Goal: Navigation & Orientation: Find specific page/section

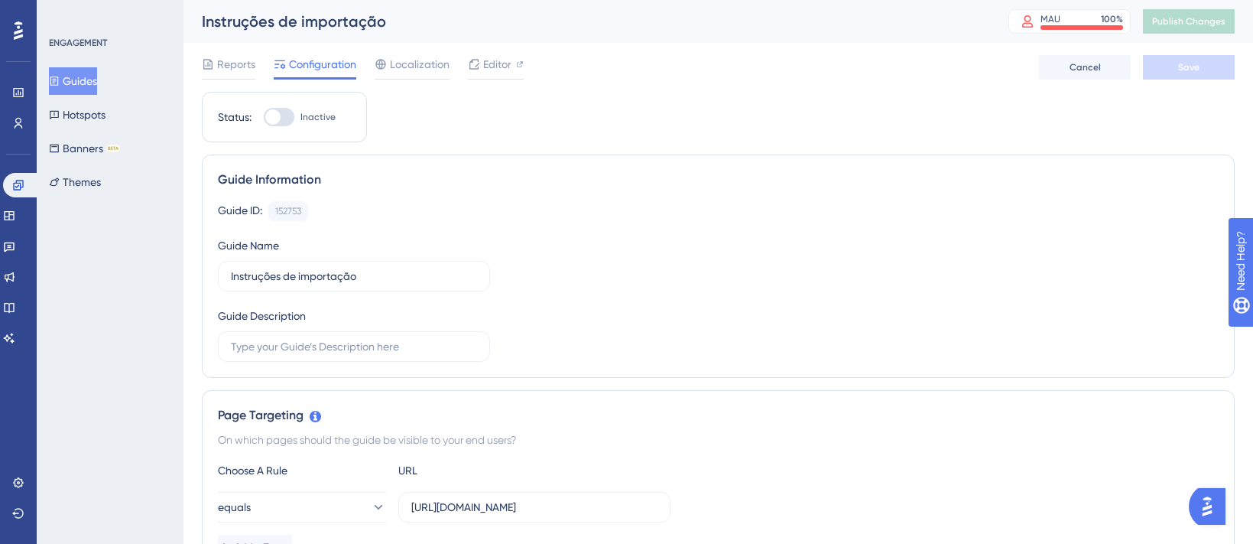
click at [89, 76] on div "✨ Save My Spot!✨" at bounding box center [634, 241] width 1265 height 555
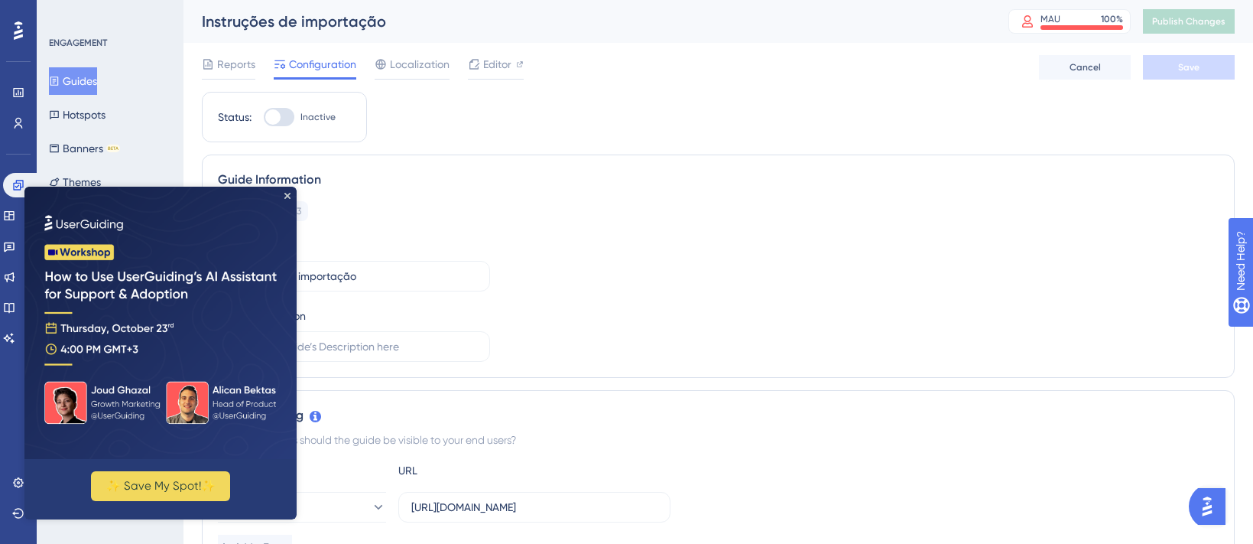
click at [216, 48] on div "Reports Configuration Localization Editor Cancel Save" at bounding box center [718, 67] width 1033 height 49
click at [235, 36] on div "Instruções de importação MAU 100 % Click to see add-on and upgrade options Publ…" at bounding box center [719, 21] width 1070 height 43
click at [289, 196] on icon "Close Preview" at bounding box center [287, 196] width 6 height 6
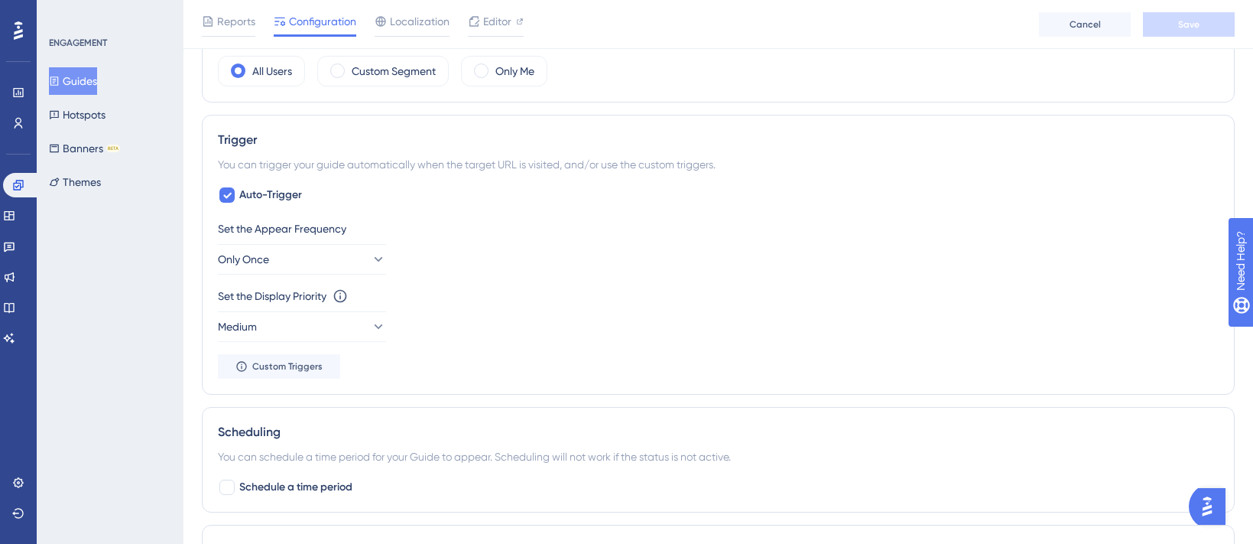
scroll to position [602, 0]
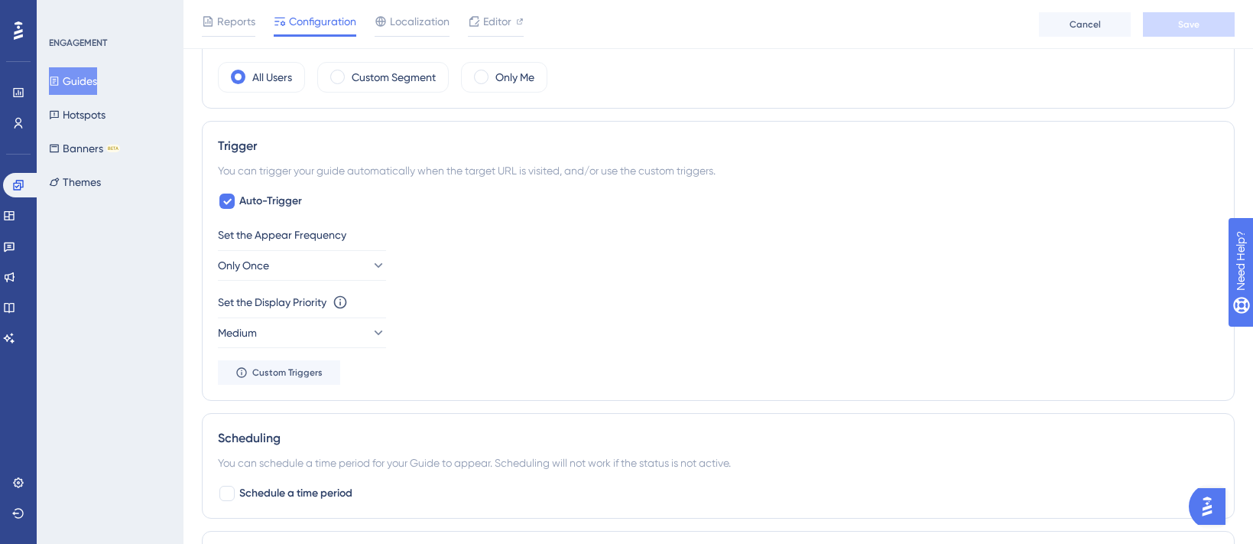
click at [76, 80] on button "Guides" at bounding box center [73, 81] width 48 height 28
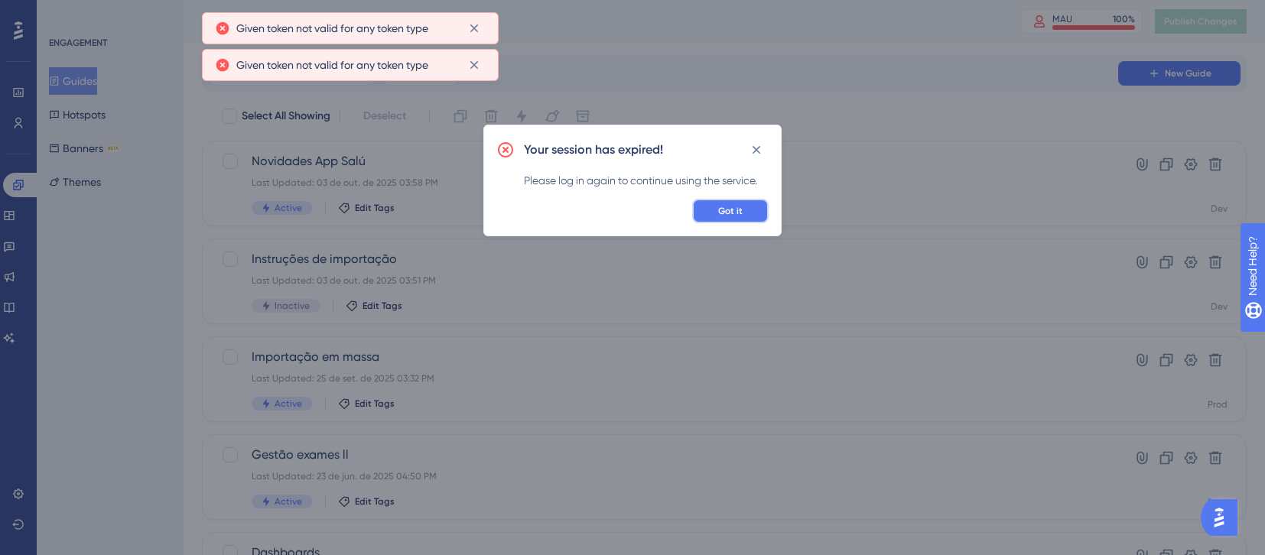
click at [740, 211] on span "Got it" at bounding box center [730, 211] width 24 height 12
